Goal: Navigation & Orientation: Find specific page/section

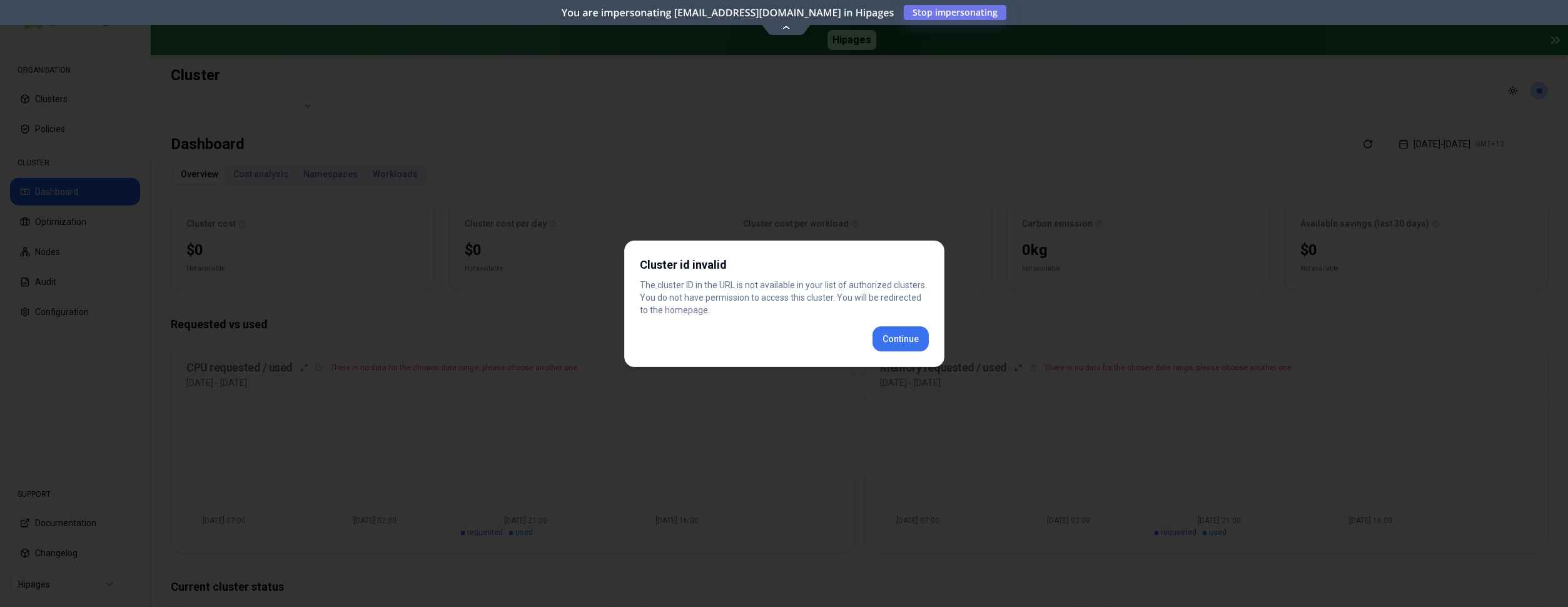
click at [910, 342] on div "Cluster id invalid The cluster ID in the URL is not available in your list of a…" at bounding box center [784, 304] width 320 height 127
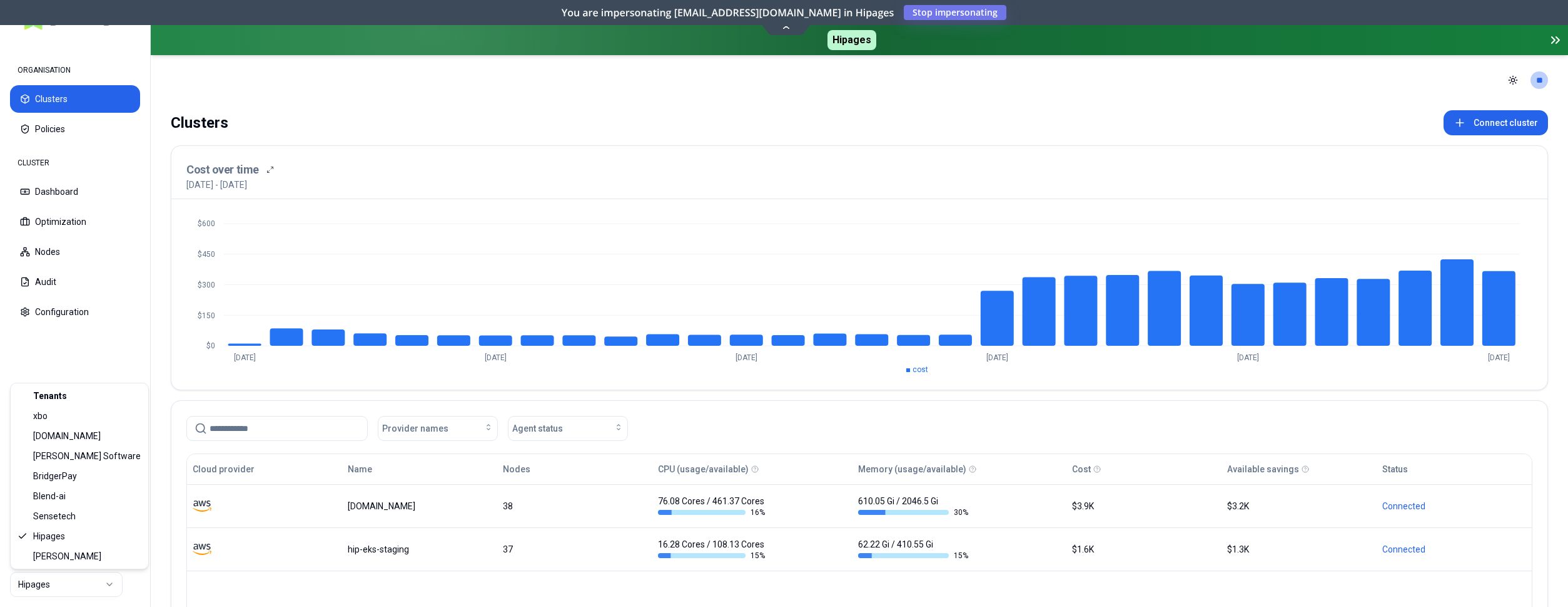
click at [64, 580] on html "ORGANISATION Clusters Policies CLUSTER Dashboard Optimization Nodes Audit Confi…" at bounding box center [784, 304] width 1568 height 607
